Goal: Check status

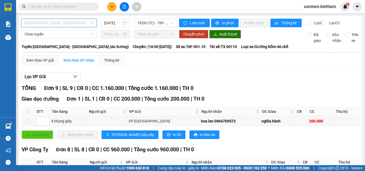
click at [60, 23] on span "[GEOGRAPHIC_DATA] - [GEOGRAPHIC_DATA] (An Sương)" at bounding box center [59, 23] width 69 height 8
click at [51, 24] on span "[GEOGRAPHIC_DATA] - [GEOGRAPHIC_DATA] (An Sương)" at bounding box center [59, 23] width 69 height 8
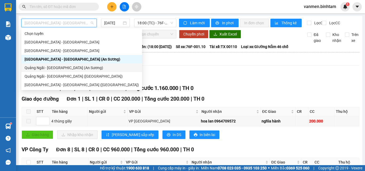
click at [38, 67] on div "Quảng Ngãi - [GEOGRAPHIC_DATA] (An Sương)" at bounding box center [82, 68] width 114 height 6
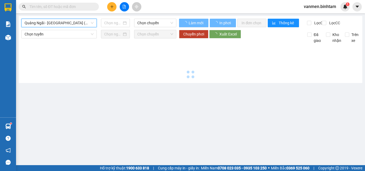
type input "[DATE]"
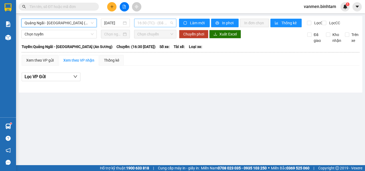
click at [150, 22] on span "16:30 (TC) - (Đã hủy)" at bounding box center [156, 23] width 36 height 8
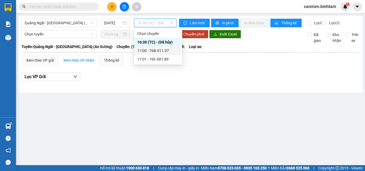
click at [150, 52] on div "17:00 - 76B-011.97" at bounding box center [159, 51] width 42 height 6
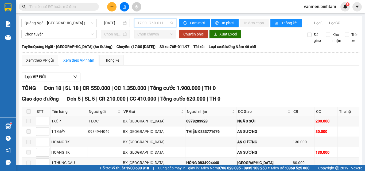
click at [154, 22] on span "17:00 - 76B-011.97" at bounding box center [156, 23] width 36 height 8
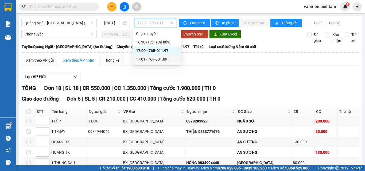
click at [150, 59] on div "17:01 - 76F-001.89" at bounding box center [157, 59] width 42 height 6
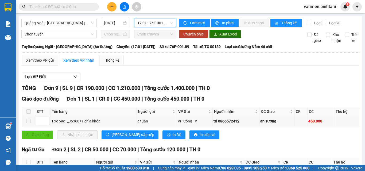
click at [144, 25] on span "17:01 - 76F-001.89" at bounding box center [156, 23] width 36 height 8
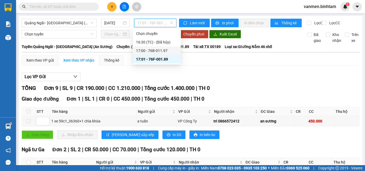
click at [157, 52] on div "17:00 - 76B-011.97" at bounding box center [157, 51] width 42 height 6
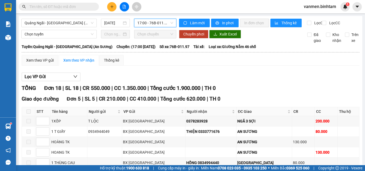
click at [148, 25] on span "17:00 - 76B-011.97" at bounding box center [156, 23] width 36 height 8
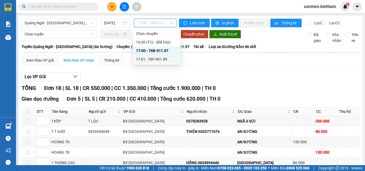
click at [146, 60] on div "17:01 - 76F-001.89" at bounding box center [157, 59] width 42 height 6
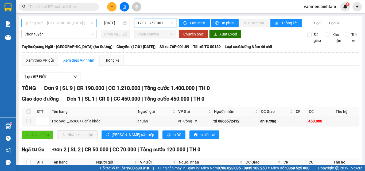
click at [57, 24] on span "Quảng Ngãi - [GEOGRAPHIC_DATA] (An Sương)" at bounding box center [59, 23] width 69 height 8
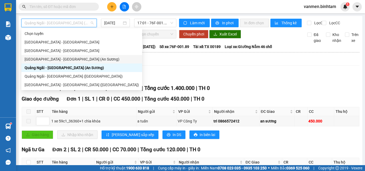
click at [40, 60] on div "[GEOGRAPHIC_DATA] - [GEOGRAPHIC_DATA] (An Sương)" at bounding box center [82, 59] width 114 height 6
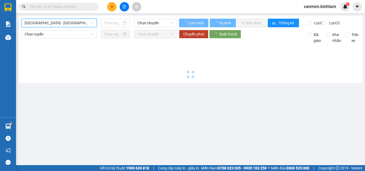
type input "[DATE]"
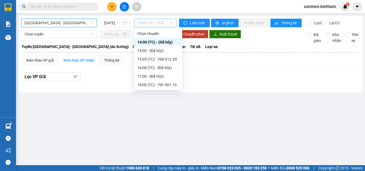
click at [143, 23] on span "14:00 (TC) - (Đã hủy)" at bounding box center [156, 23] width 36 height 8
